Goal: Navigation & Orientation: Find specific page/section

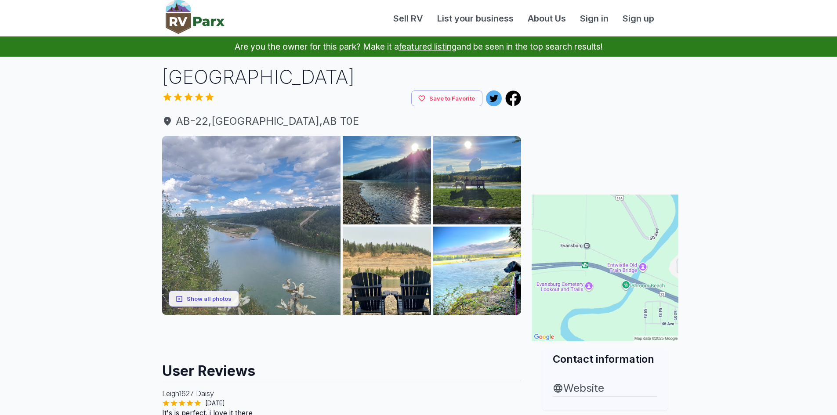
click at [328, 201] on img at bounding box center [251, 225] width 179 height 179
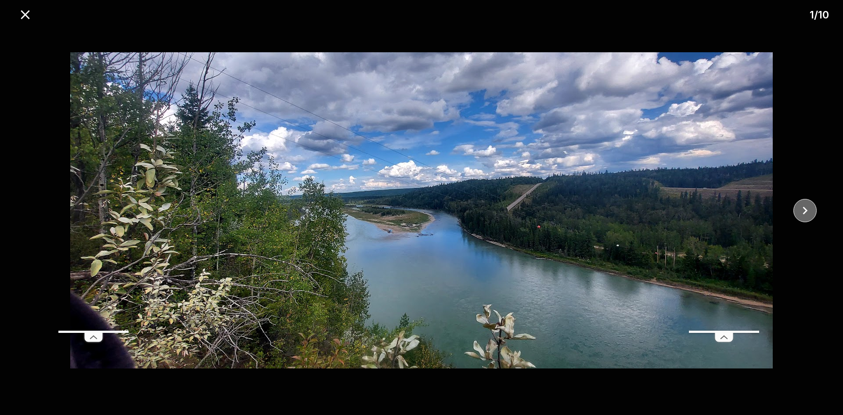
click at [807, 210] on icon "close" at bounding box center [805, 210] width 5 height 8
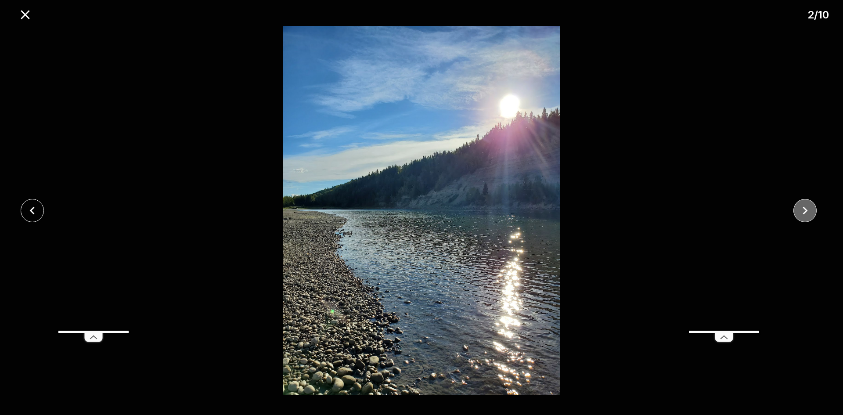
click at [808, 211] on icon "close" at bounding box center [805, 210] width 15 height 15
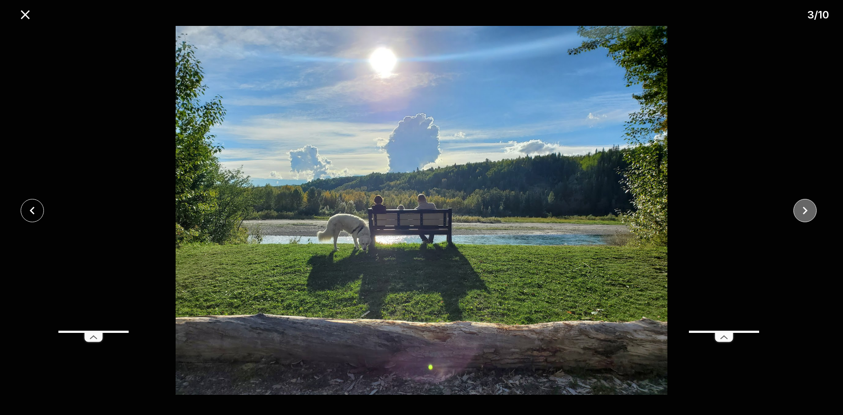
click at [808, 211] on icon "close" at bounding box center [805, 210] width 15 height 15
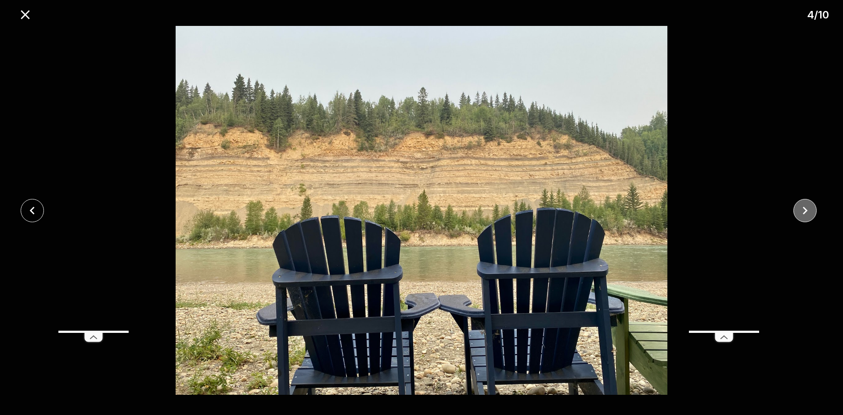
click at [808, 211] on icon "close" at bounding box center [805, 210] width 15 height 15
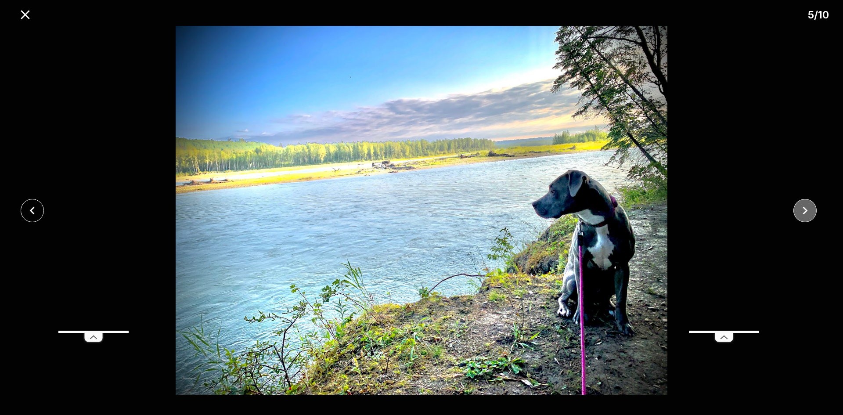
click at [808, 211] on icon "close" at bounding box center [805, 210] width 15 height 15
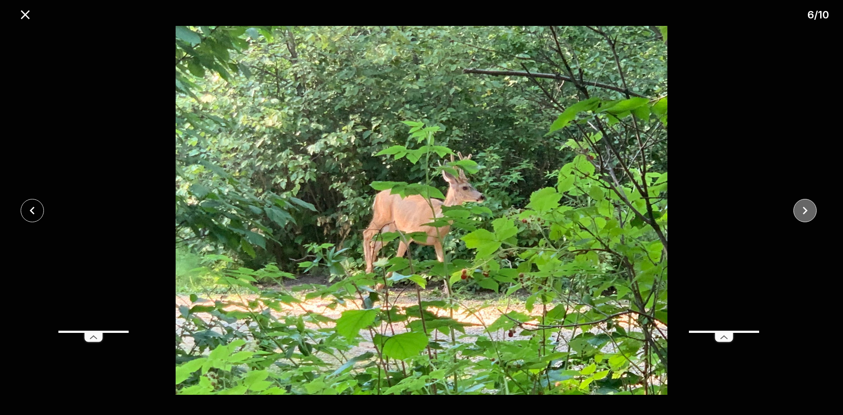
click at [808, 211] on icon "close" at bounding box center [805, 210] width 15 height 15
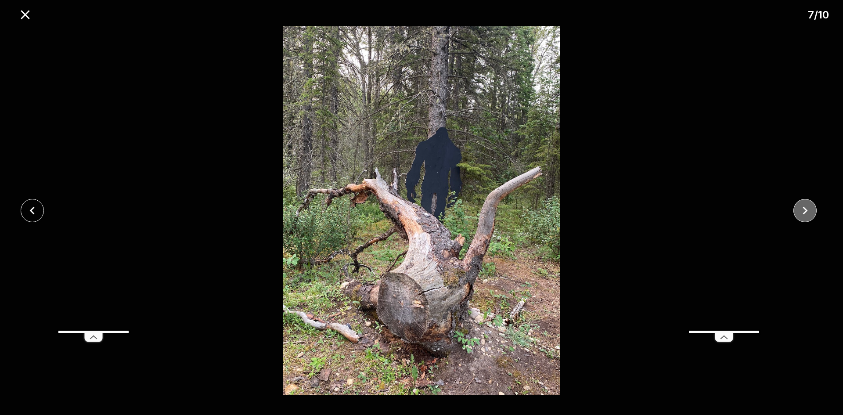
click at [808, 211] on icon "close" at bounding box center [805, 210] width 15 height 15
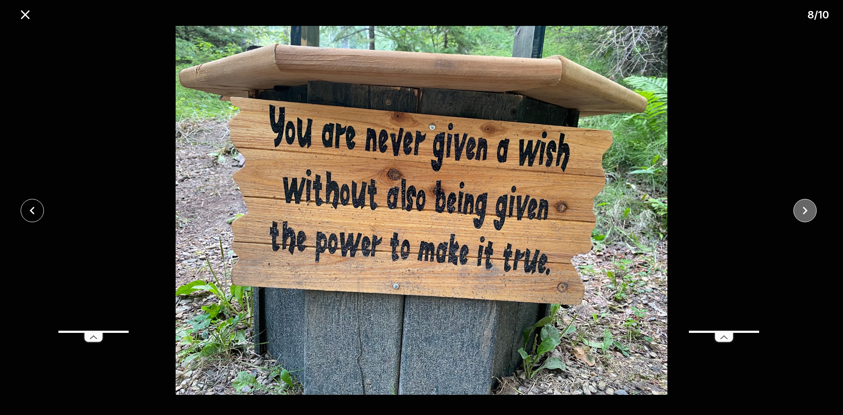
click at [808, 211] on icon "close" at bounding box center [805, 210] width 15 height 15
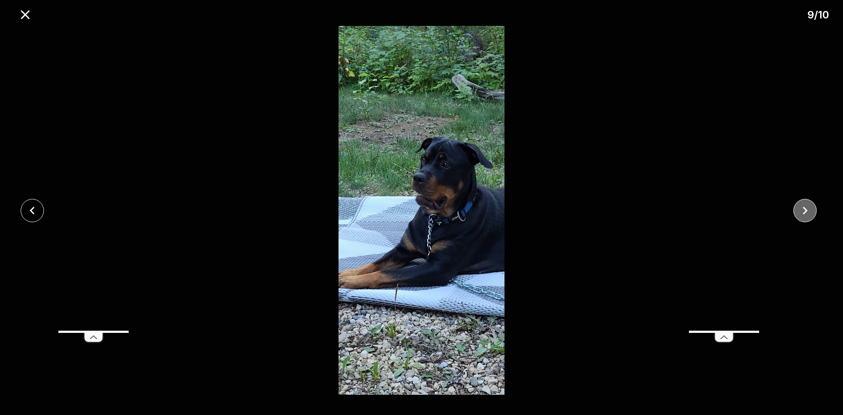
click at [808, 211] on icon "close" at bounding box center [805, 210] width 15 height 15
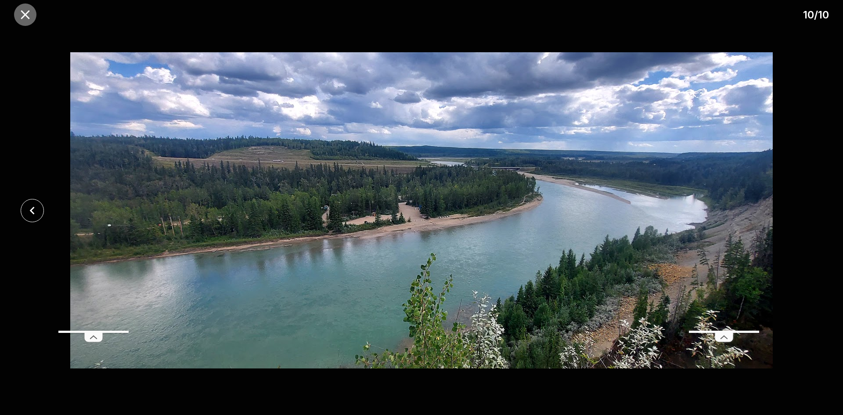
click at [22, 18] on icon "close" at bounding box center [25, 14] width 9 height 9
